Goal: Task Accomplishment & Management: Manage account settings

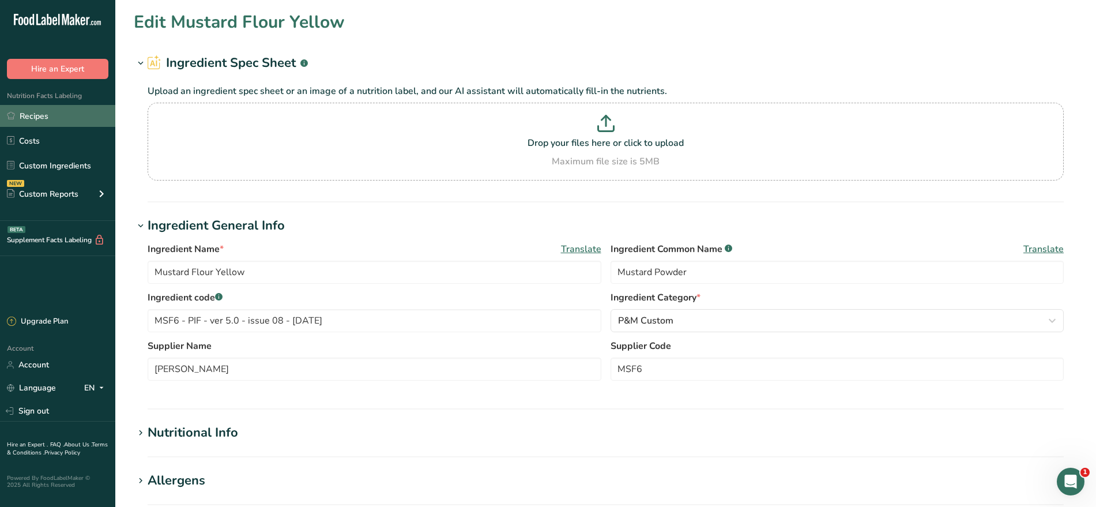
click at [57, 116] on link "Recipes" at bounding box center [57, 116] width 115 height 22
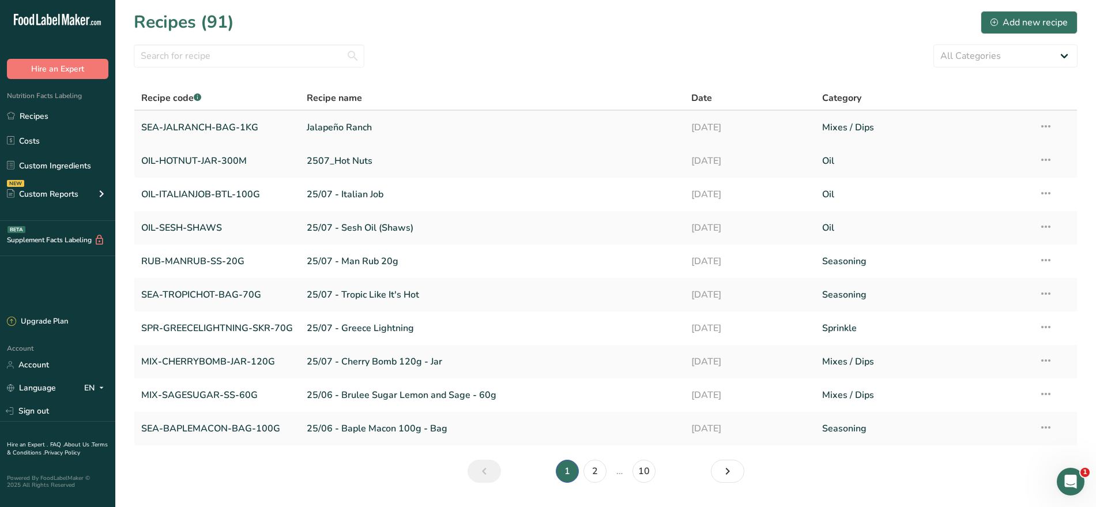
click at [218, 126] on link "SEA-JALRANCH-BAG-1KG" at bounding box center [217, 127] width 152 height 24
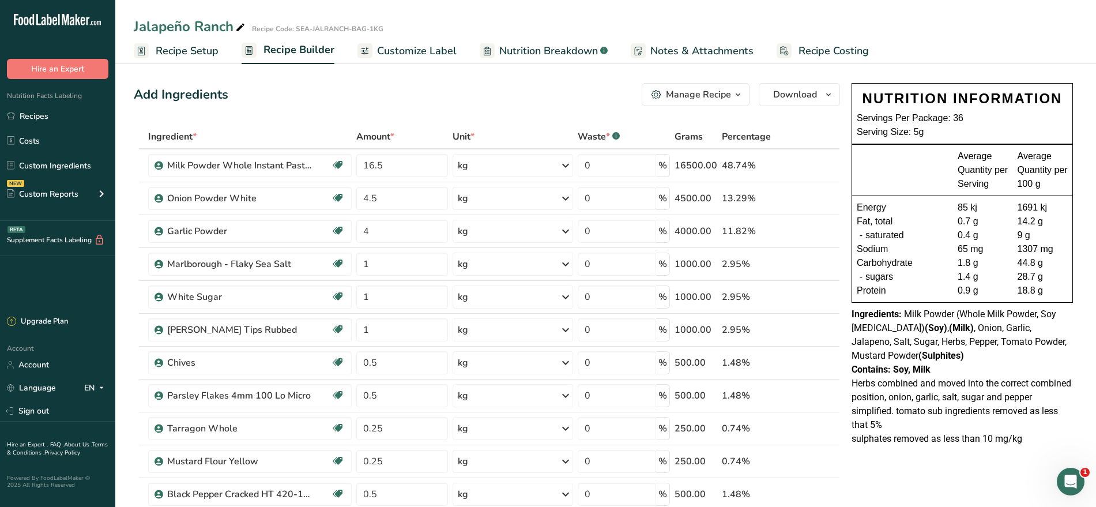
click at [239, 24] on icon at bounding box center [240, 28] width 10 height 16
click at [136, 28] on input "Jalapeño Ranch" at bounding box center [538, 26] width 808 height 21
click at [292, 27] on input "09/26 [GEOGRAPHIC_DATA]" at bounding box center [538, 26] width 808 height 21
type input "09/26 Jalapeño Ranch 180G"
click at [200, 55] on span "Recipe Setup" at bounding box center [187, 51] width 63 height 16
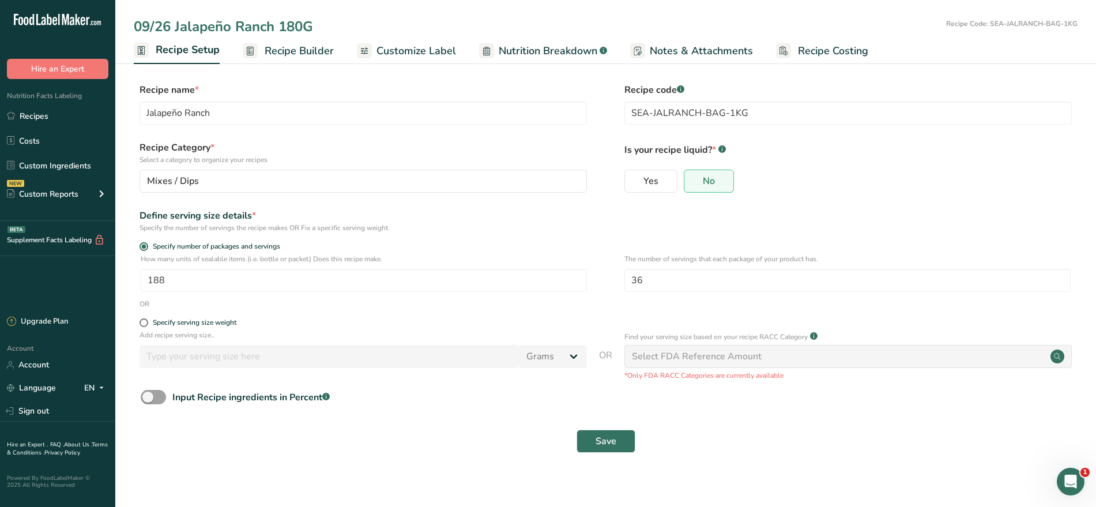
type input "09/26 Jalapeño Ranch 180G"
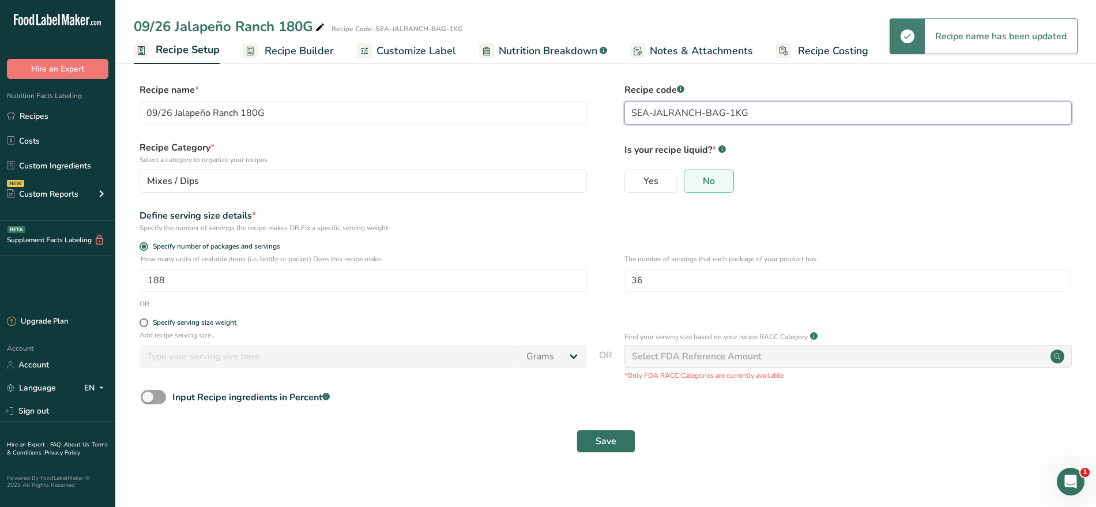
click at [754, 119] on input "SEA-JALRANCH-BAG-1KG" at bounding box center [847, 112] width 447 height 23
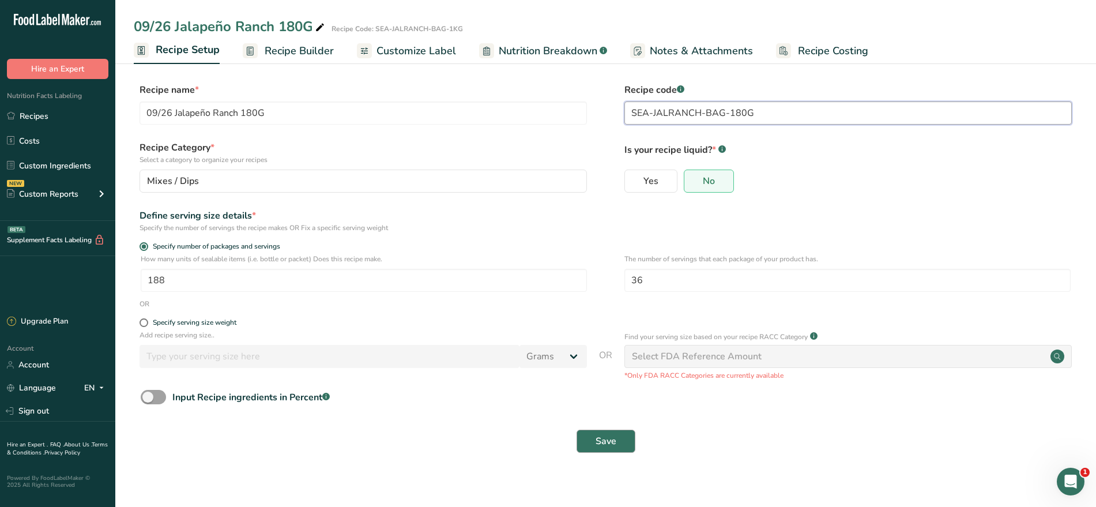
type input "SEA-JALRANCH-BAG-180G"
click at [604, 446] on span "Save" at bounding box center [606, 441] width 21 height 14
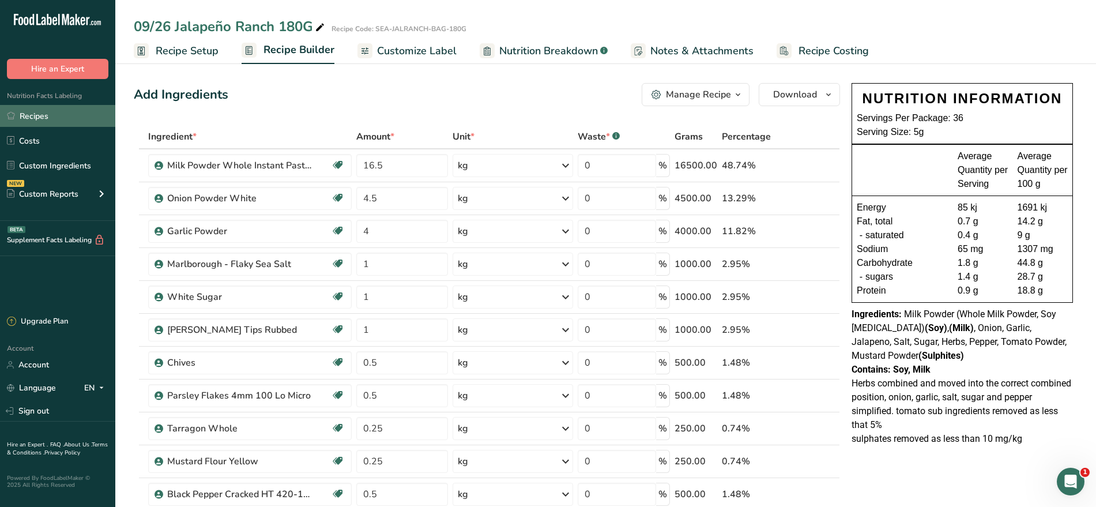
click at [65, 115] on link "Recipes" at bounding box center [57, 116] width 115 height 22
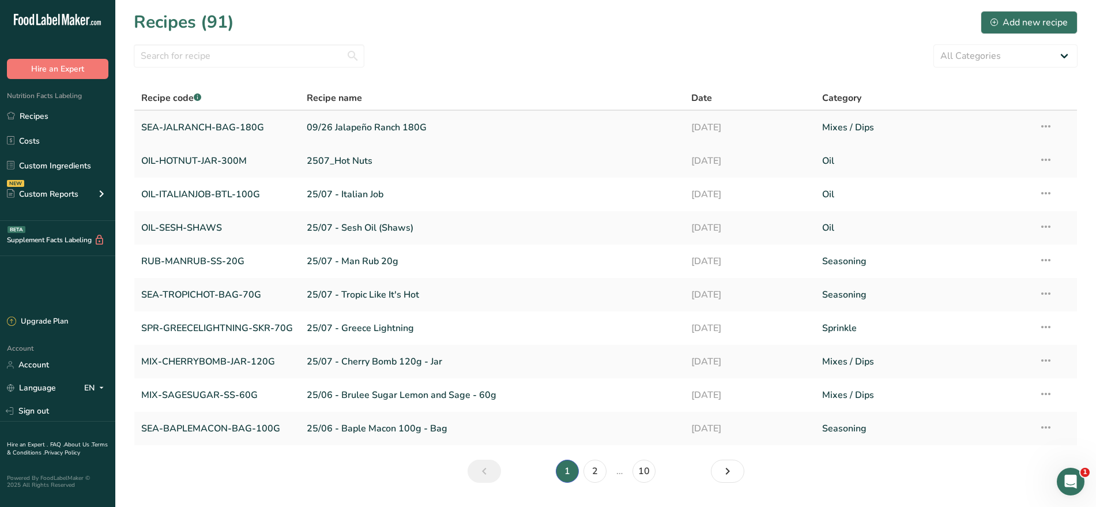
click at [359, 123] on link "09/26 Jalapeño Ranch 180G" at bounding box center [492, 127] width 371 height 24
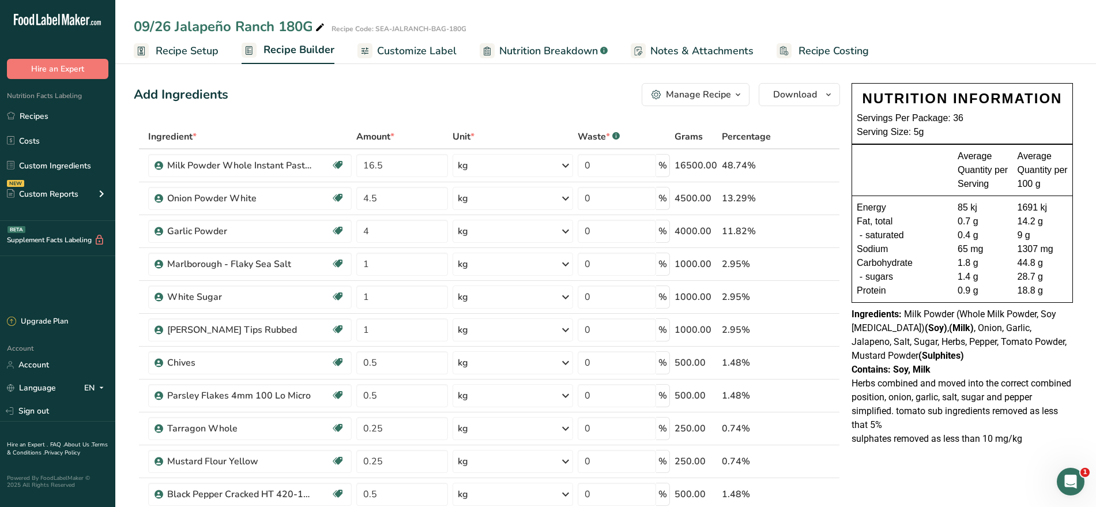
click at [167, 55] on span "Recipe Setup" at bounding box center [187, 51] width 63 height 16
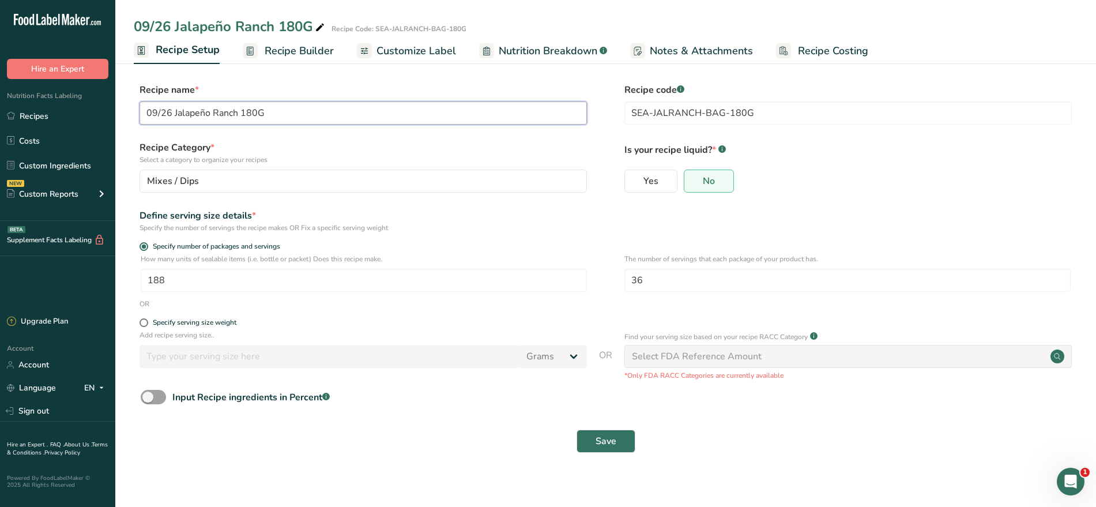
click at [168, 111] on input "09/26 Jalapeño Ranch 180G" at bounding box center [363, 112] width 447 height 23
click at [170, 111] on input "09/26 Jalapeño Ranch 180G" at bounding box center [363, 112] width 447 height 23
type input "25/09 Jalapeño Ranch 180G"
click at [600, 435] on span "Save" at bounding box center [606, 441] width 21 height 14
